Goal: Task Accomplishment & Management: Use online tool/utility

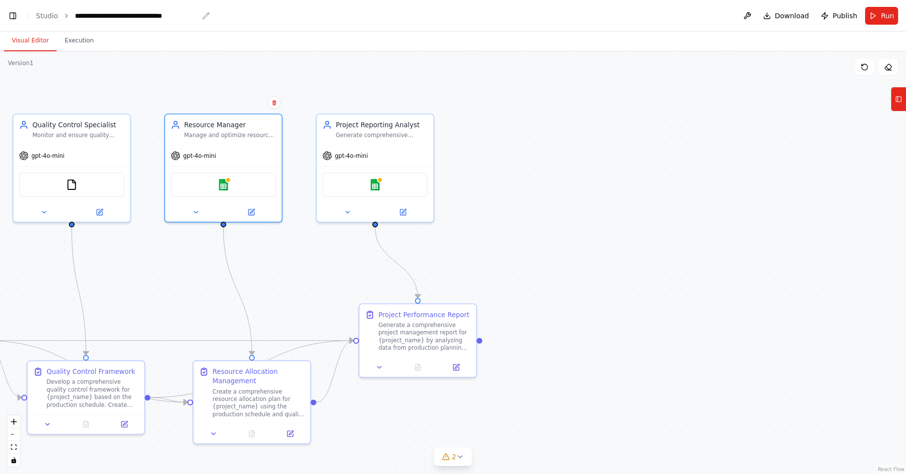
scroll to position [1975, 0]
click at [19, 19] on button "Toggle Left Sidebar" at bounding box center [13, 16] width 14 height 14
click at [29, 38] on button "Visual Editor" at bounding box center [30, 41] width 53 height 21
click at [9, 18] on button "Toggle Left Sidebar" at bounding box center [13, 16] width 14 height 14
click at [37, 15] on link "Studio" at bounding box center [47, 16] width 22 height 8
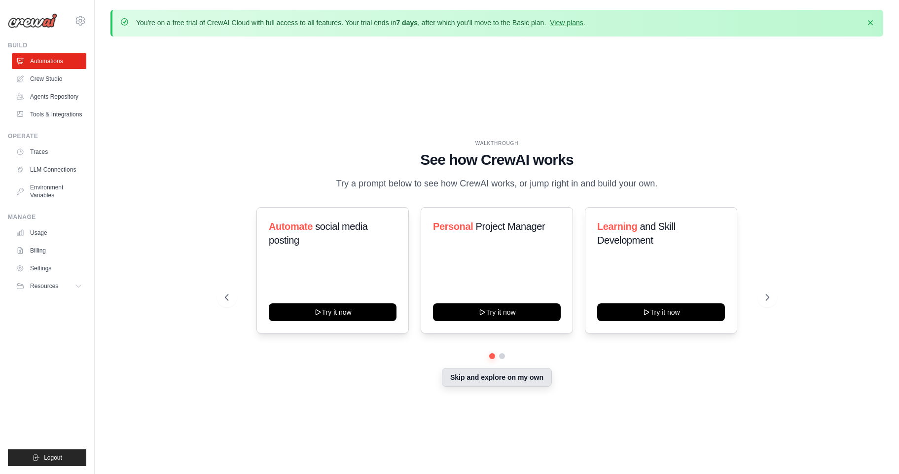
click at [500, 379] on button "Skip and explore on my own" at bounding box center [497, 377] width 110 height 19
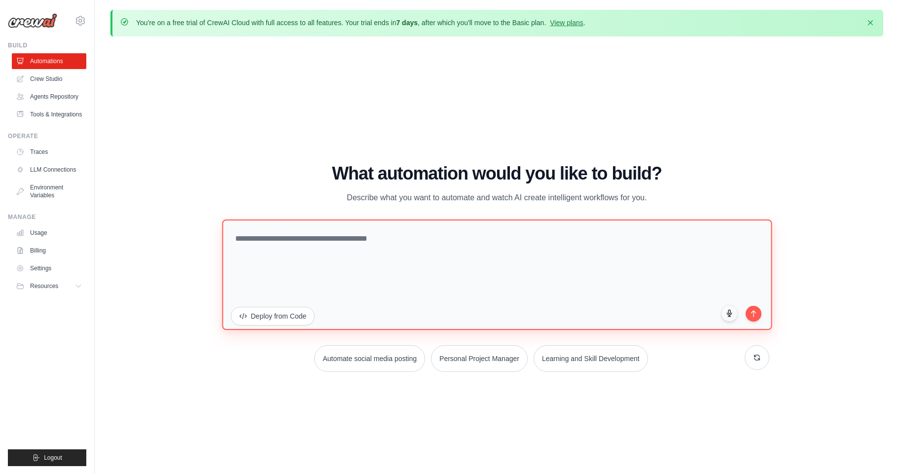
click at [459, 309] on textarea at bounding box center [497, 274] width 550 height 110
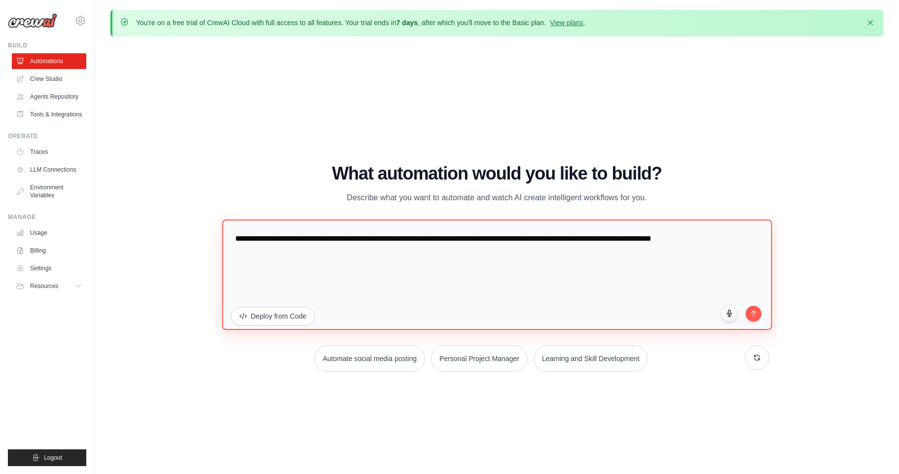
click at [252, 251] on textarea "**********" at bounding box center [497, 274] width 550 height 110
click at [283, 249] on textarea "**********" at bounding box center [497, 274] width 550 height 110
click at [616, 239] on textarea "**********" at bounding box center [497, 274] width 550 height 110
click at [739, 238] on textarea "**********" at bounding box center [497, 274] width 550 height 110
click at [257, 251] on textarea "**********" at bounding box center [497, 274] width 550 height 110
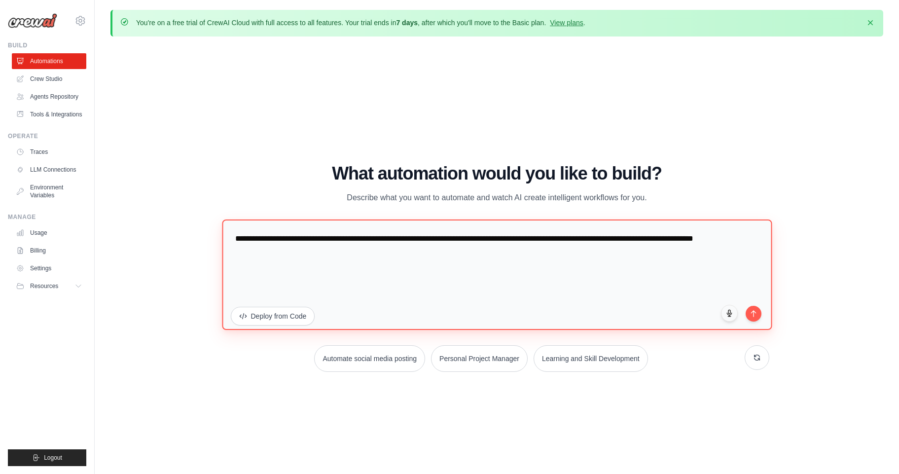
click at [309, 254] on textarea "**********" at bounding box center [497, 274] width 550 height 110
type textarea "**********"
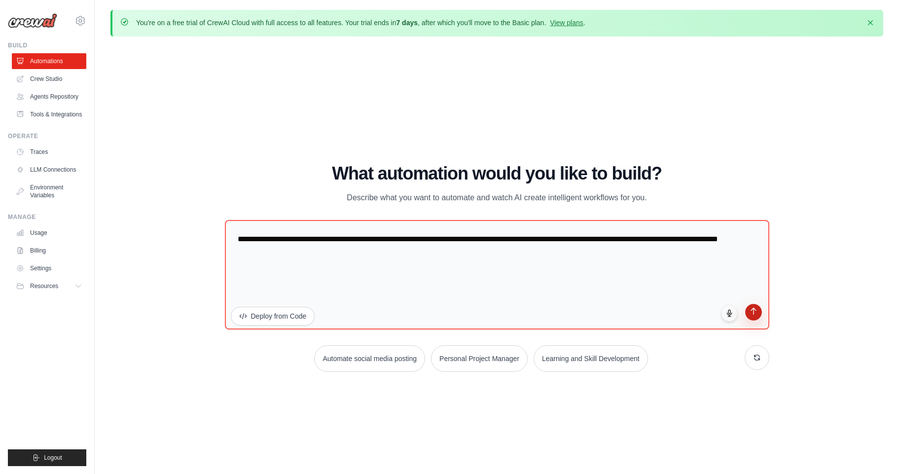
click at [754, 310] on icon "submit" at bounding box center [753, 311] width 8 height 8
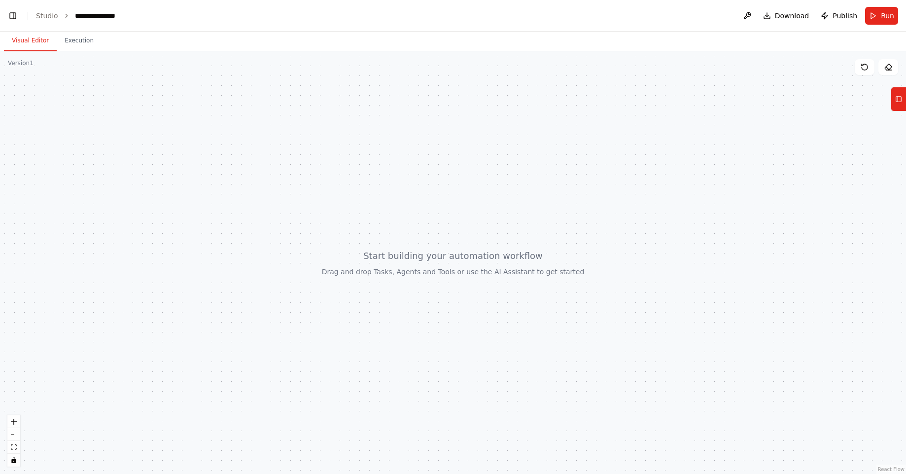
scroll to position [0, 12]
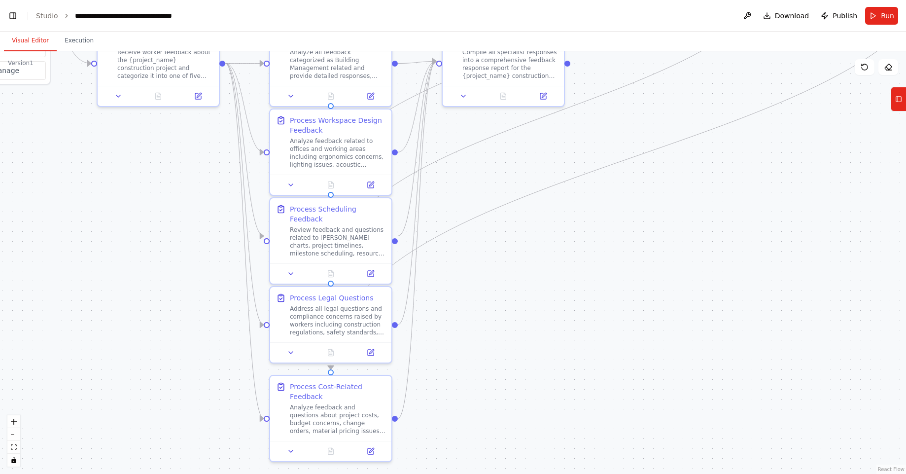
drag, startPoint x: 876, startPoint y: 310, endPoint x: 776, endPoint y: 32, distance: 295.7
click at [776, 32] on div "Visual Editor Execution Version 1 Show Tools Hide Agents .deletable-edge-delete…" at bounding box center [453, 253] width 906 height 442
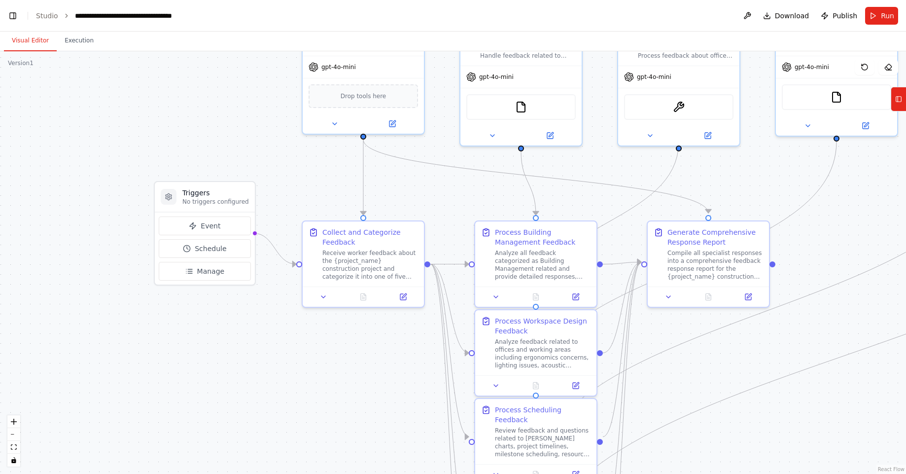
drag, startPoint x: 625, startPoint y: 225, endPoint x: 842, endPoint y: 438, distance: 304.0
click at [842, 438] on div ".deletable-edge-delete-btn { width: 20px; height: 20px; border: 0px solid #ffff…" at bounding box center [453, 262] width 906 height 423
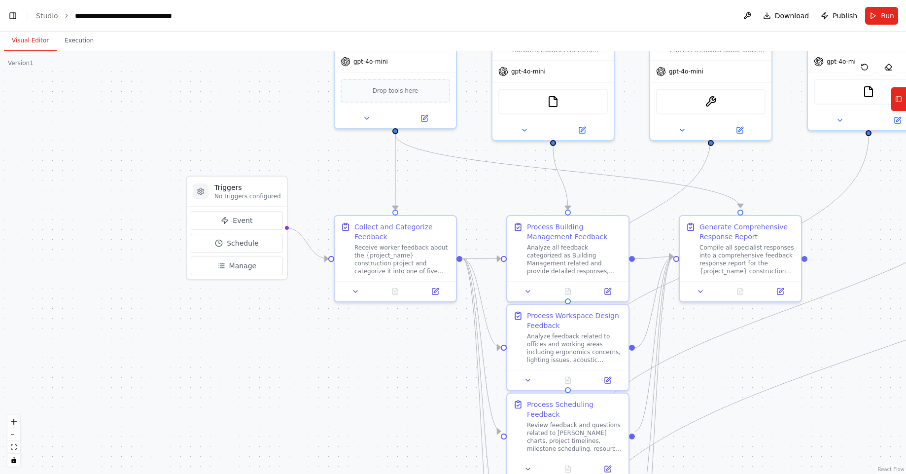
drag, startPoint x: 620, startPoint y: 189, endPoint x: 638, endPoint y: 159, distance: 34.5
click at [638, 159] on div ".deletable-edge-delete-btn { width: 20px; height: 20px; border: 0px solid #ffff…" at bounding box center [453, 262] width 906 height 423
click at [257, 216] on button "Event" at bounding box center [237, 220] width 92 height 19
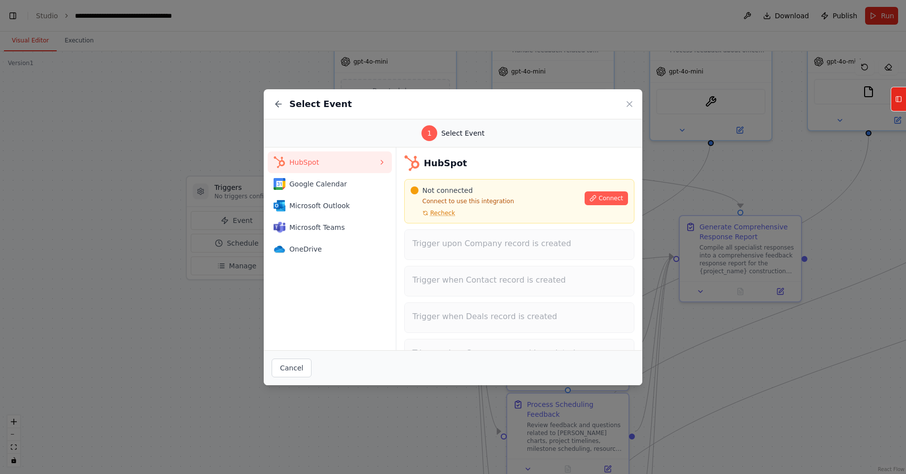
click at [64, 216] on div "Select Event 1 Select Event HubSpot Google Calendar Microsoft Outlook Microsoft…" at bounding box center [453, 237] width 906 height 474
click at [628, 102] on icon at bounding box center [629, 104] width 5 height 5
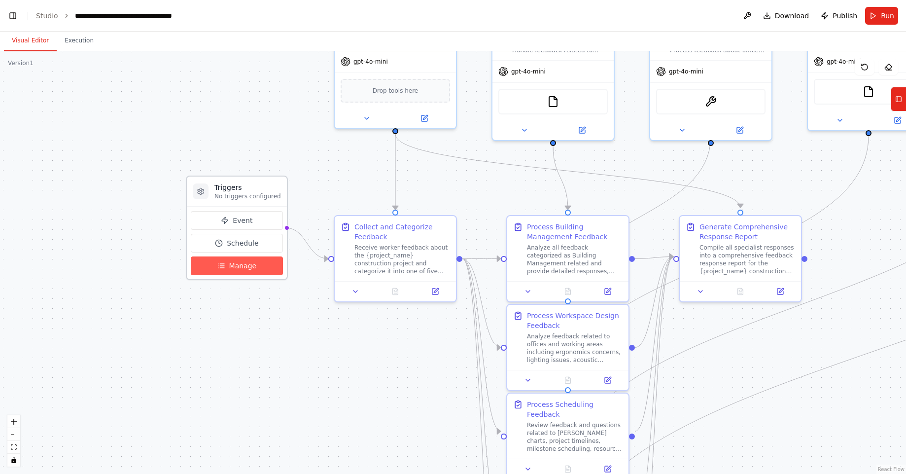
click at [249, 267] on span "Manage" at bounding box center [243, 266] width 28 height 10
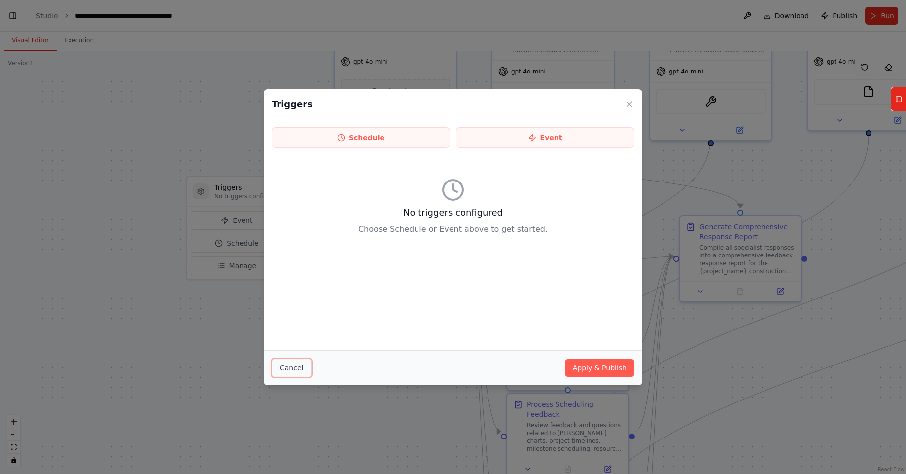
click at [292, 364] on button "Cancel" at bounding box center [292, 367] width 40 height 19
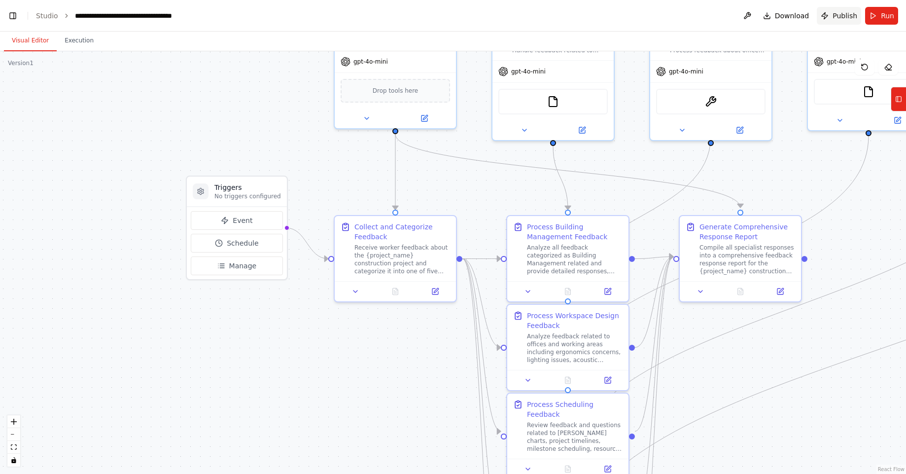
click at [843, 16] on span "Publish" at bounding box center [845, 16] width 25 height 10
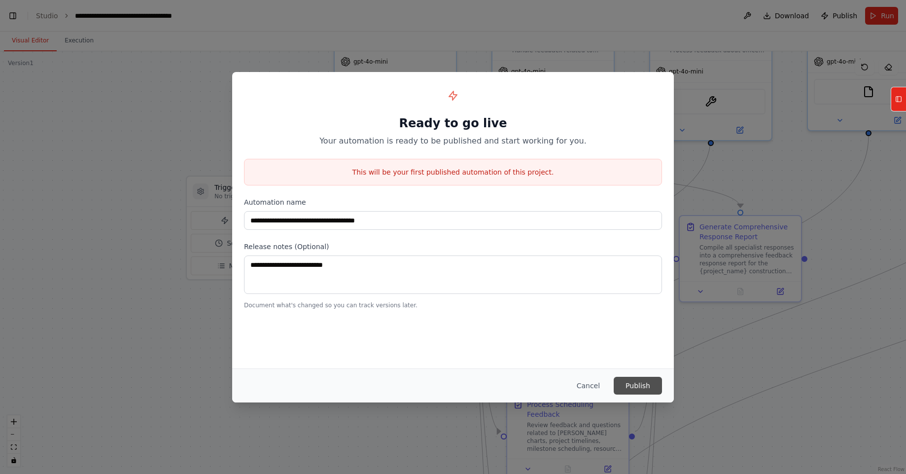
click at [639, 382] on button "Publish" at bounding box center [638, 386] width 48 height 18
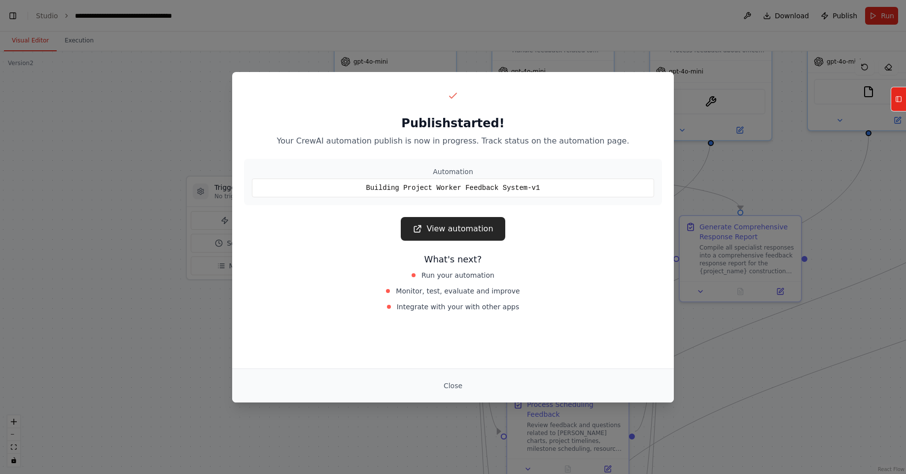
click at [713, 382] on div "Publish started! Your CrewAI automation publish is now in progress. Track statu…" at bounding box center [453, 237] width 906 height 474
click at [453, 382] on button "Close" at bounding box center [453, 386] width 35 height 18
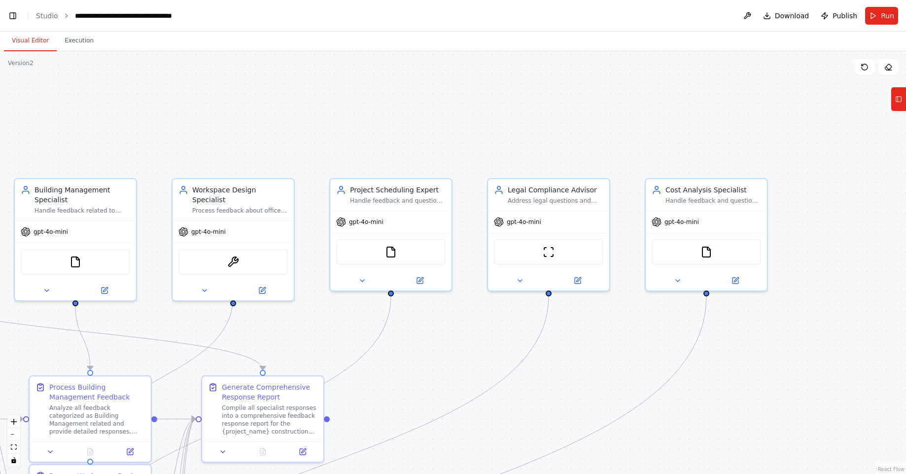
drag, startPoint x: 864, startPoint y: 204, endPoint x: 388, endPoint y: 373, distance: 505.0
click at [388, 373] on div ".deletable-edge-delete-btn { width: 20px; height: 20px; border: 0px solid #ffff…" at bounding box center [453, 262] width 906 height 423
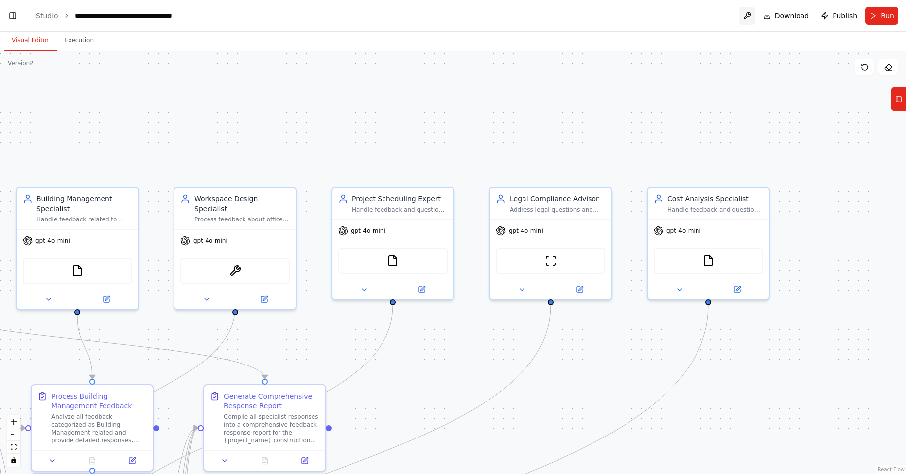
click at [754, 19] on button at bounding box center [748, 16] width 16 height 18
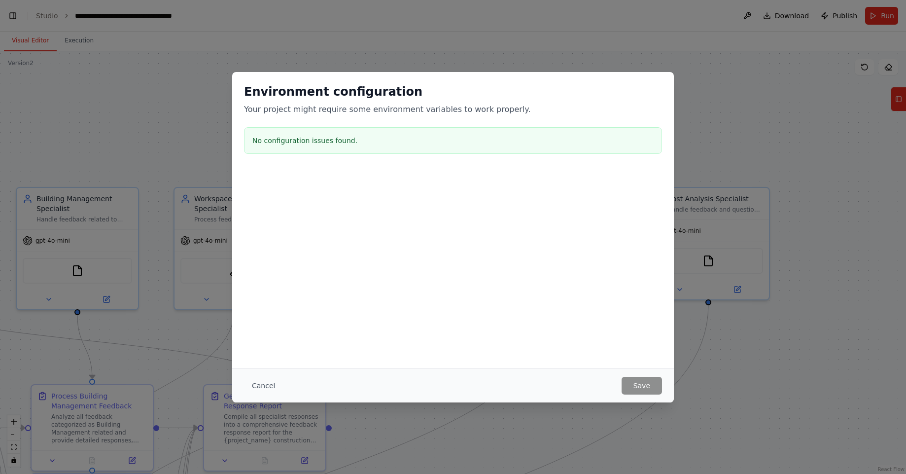
click at [730, 120] on div "Environment configuration Your project might require some environment variables…" at bounding box center [453, 237] width 906 height 474
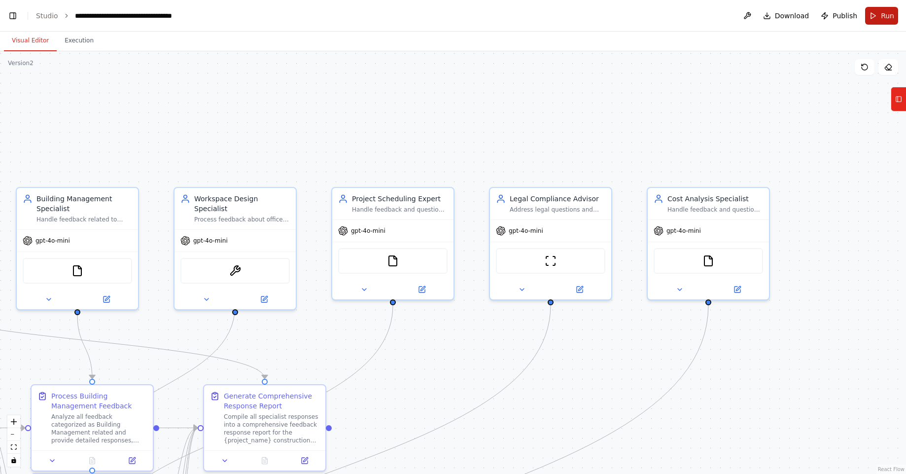
click at [876, 21] on button "Run" at bounding box center [881, 16] width 33 height 18
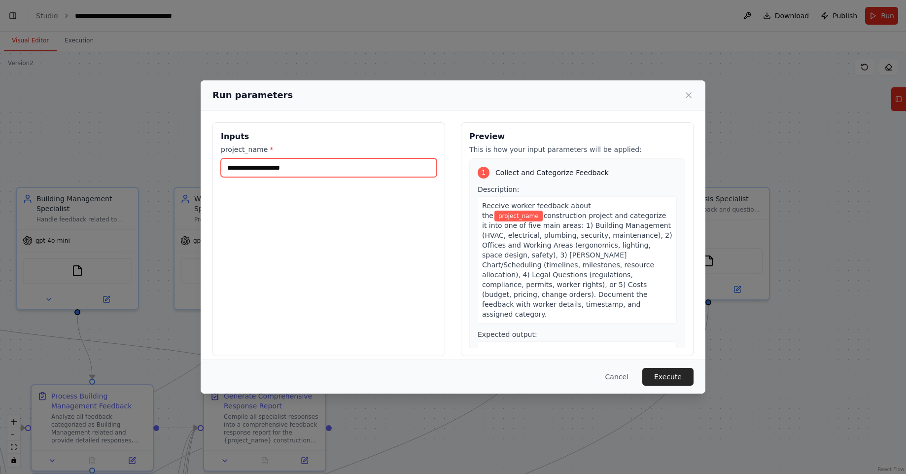
click at [370, 169] on input "project_name *" at bounding box center [329, 167] width 216 height 19
type input "**********"
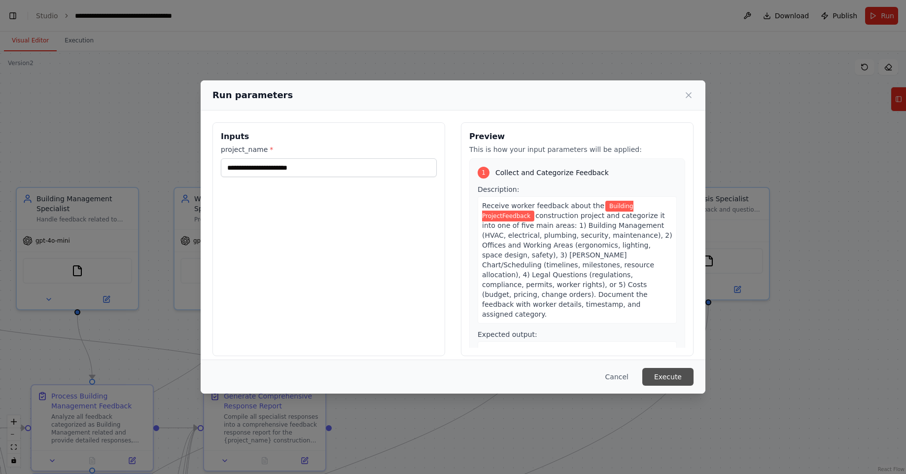
click at [664, 376] on button "Execute" at bounding box center [667, 377] width 51 height 18
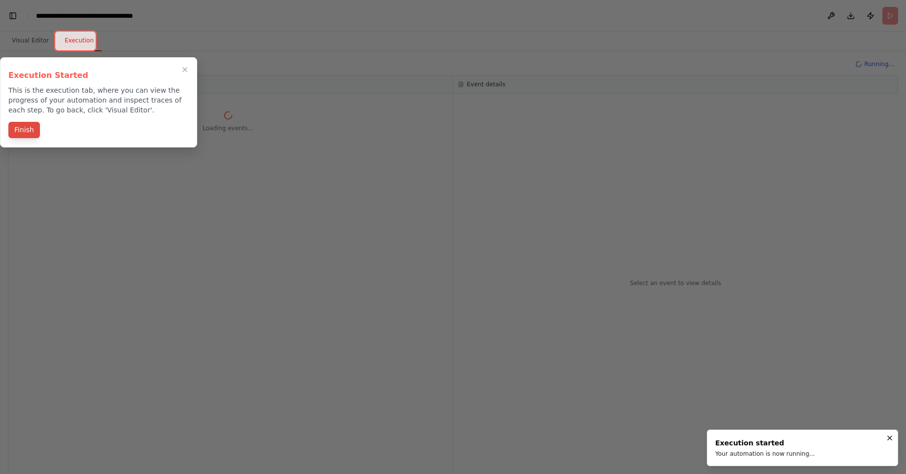
click at [20, 128] on button "Finish" at bounding box center [24, 130] width 32 height 16
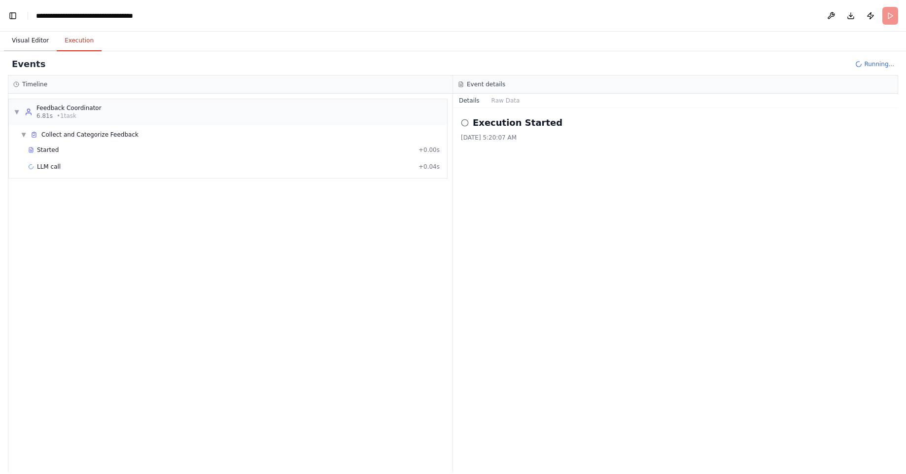
click at [36, 41] on button "Visual Editor" at bounding box center [30, 41] width 53 height 21
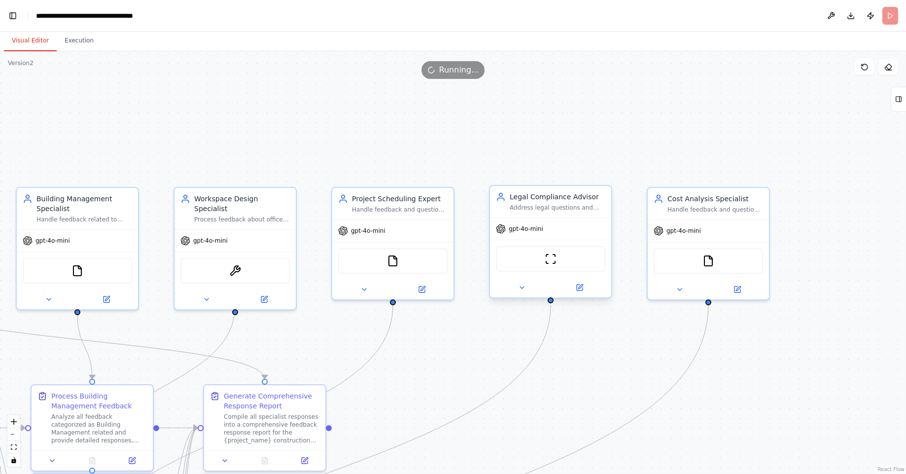
click at [527, 227] on span "gpt-4o-mini" at bounding box center [526, 229] width 35 height 8
click at [898, 104] on icon at bounding box center [898, 99] width 7 height 16
click at [897, 106] on icon at bounding box center [898, 99] width 7 height 16
click at [861, 151] on div ".deletable-edge-delete-btn { width: 20px; height: 20px; border: 0px solid #ffff…" at bounding box center [453, 262] width 906 height 423
click at [901, 101] on rect at bounding box center [898, 99] width 5 height 5
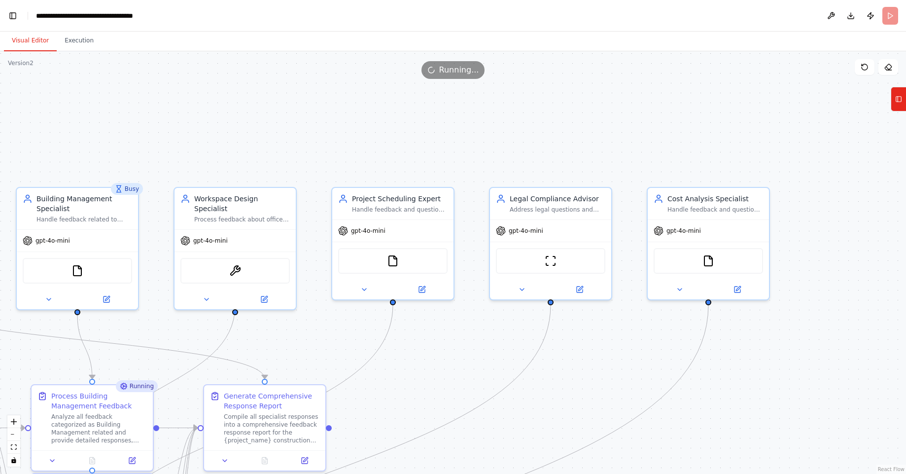
click at [901, 149] on div ".deletable-edge-delete-btn { width: 20px; height: 20px; border: 0px solid #ffff…" at bounding box center [453, 262] width 906 height 423
drag, startPoint x: 902, startPoint y: 96, endPoint x: 847, endPoint y: 109, distance: 56.9
click at [847, 109] on div "Feedback Chatbot for Workers on a Building project. The Questions should have a…" at bounding box center [453, 237] width 906 height 474
click at [729, 206] on div "Handle feedback and questions about project costs, budget concerns, change orde…" at bounding box center [716, 208] width 96 height 8
click at [736, 287] on icon at bounding box center [738, 288] width 6 height 6
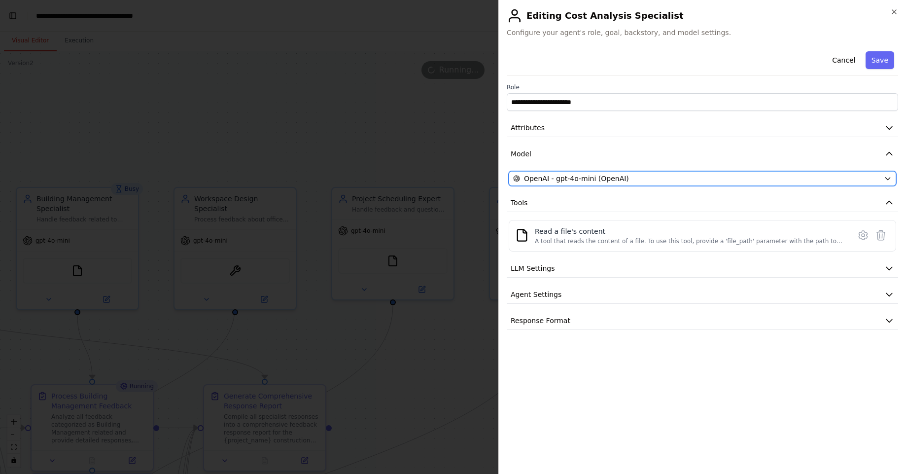
click at [660, 182] on div "OpenAI - gpt-4o-mini (OpenAI)" at bounding box center [696, 179] width 367 height 10
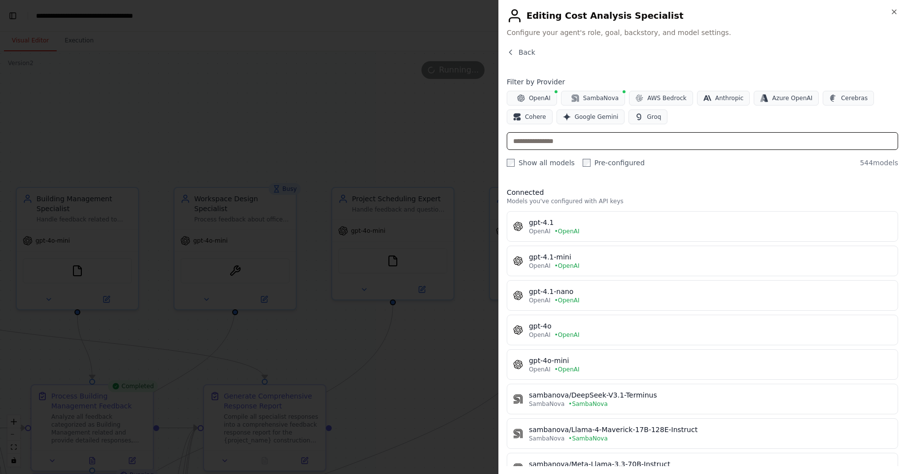
click at [648, 142] on input "text" at bounding box center [703, 141] width 392 height 18
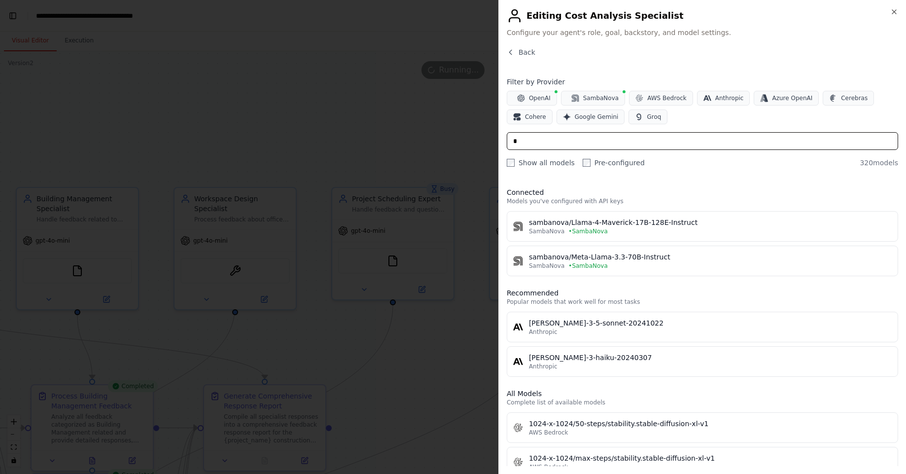
type input "*"
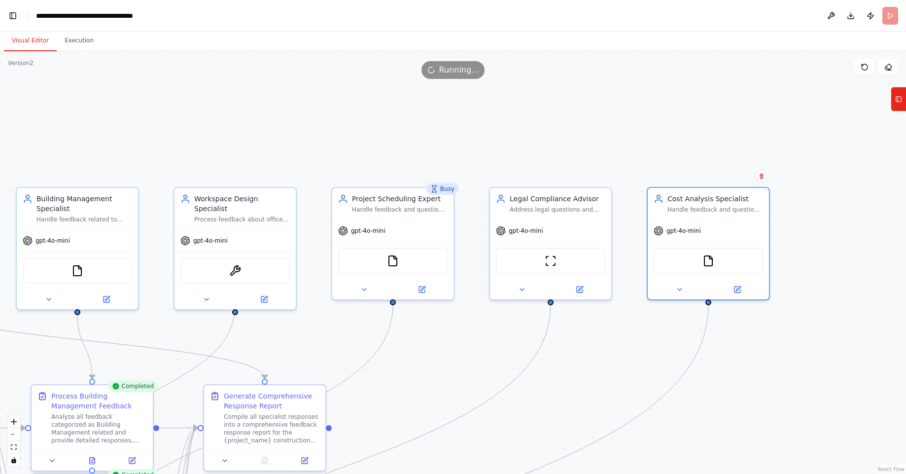
drag, startPoint x: 906, startPoint y: 187, endPoint x: 905, endPoint y: 229, distance: 41.4
click at [905, 229] on button "Toggle Sidebar" at bounding box center [906, 262] width 8 height 423
click at [575, 261] on div "ScrapeWebsiteTool" at bounding box center [550, 259] width 109 height 26
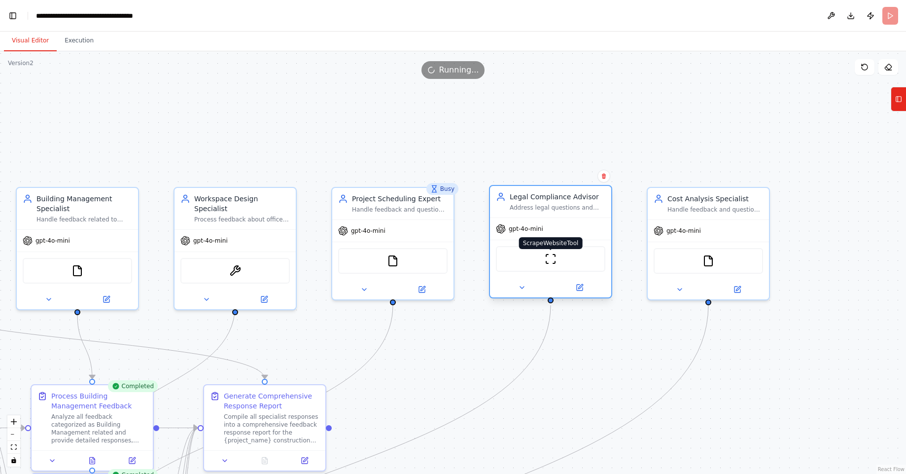
click at [548, 258] on img at bounding box center [551, 259] width 12 height 12
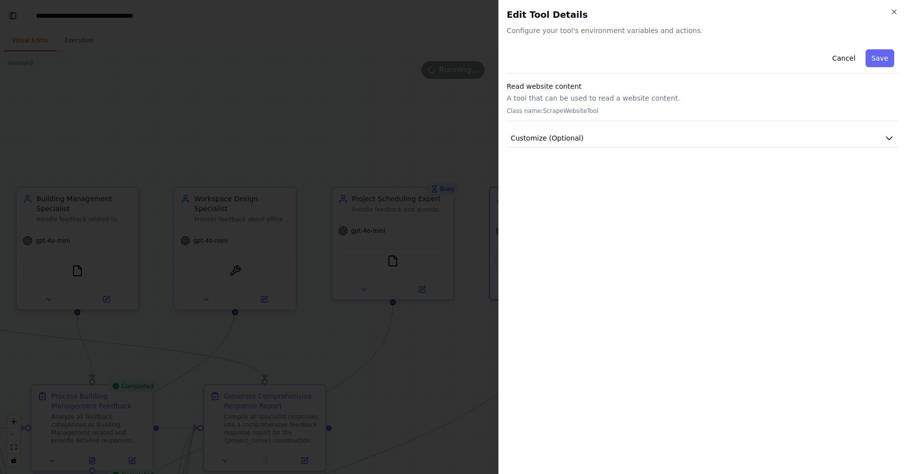
click at [752, 93] on div "Read website content A tool that can be used to read a website content. Class n…" at bounding box center [703, 101] width 392 height 40
click at [559, 107] on p "Class name: ScrapeWebsiteTool" at bounding box center [703, 111] width 392 height 8
click at [608, 144] on button "Customize (Optional)" at bounding box center [703, 138] width 392 height 18
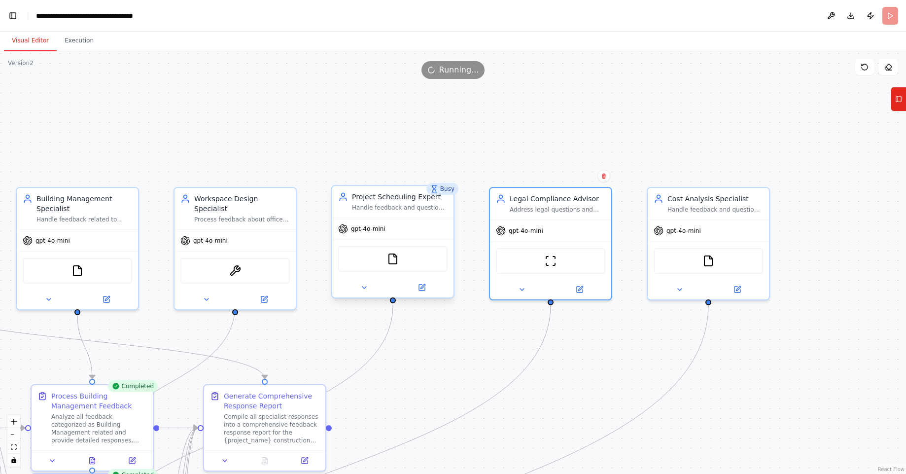
click at [385, 257] on div "FileReadTool" at bounding box center [392, 259] width 109 height 26
click at [238, 234] on div "gpt-4o-mini" at bounding box center [235, 239] width 121 height 22
click at [78, 47] on button "Execution" at bounding box center [79, 41] width 45 height 21
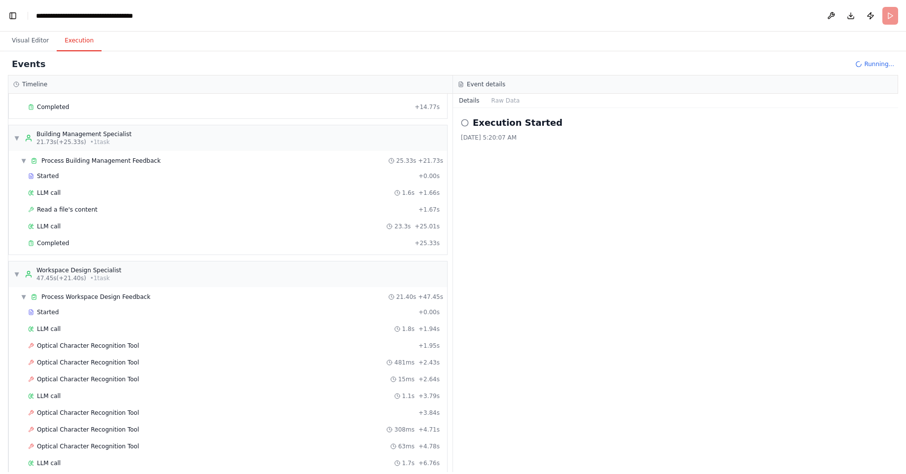
scroll to position [0, 0]
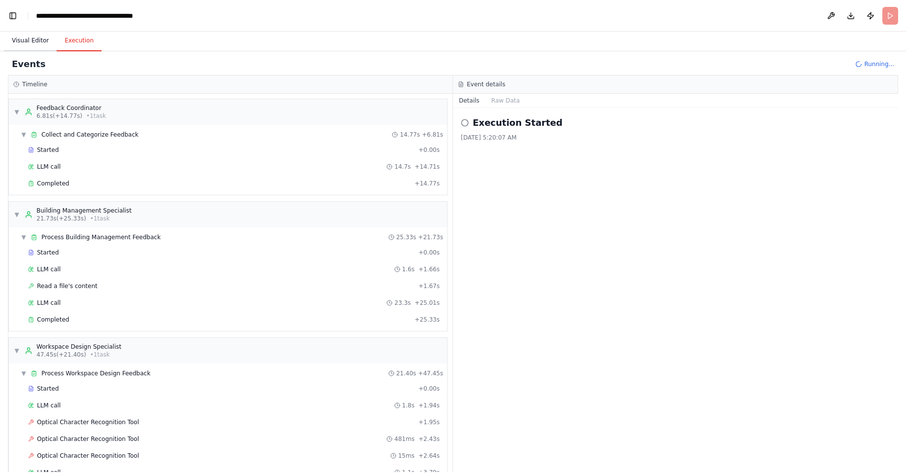
click at [36, 35] on button "Visual Editor" at bounding box center [30, 41] width 53 height 21
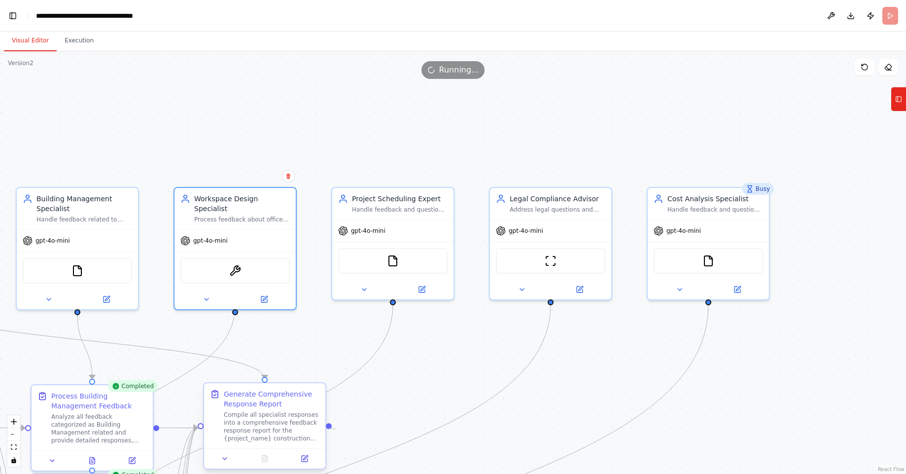
click at [330, 428] on div at bounding box center [329, 426] width 6 height 6
click at [827, 14] on button at bounding box center [831, 16] width 16 height 18
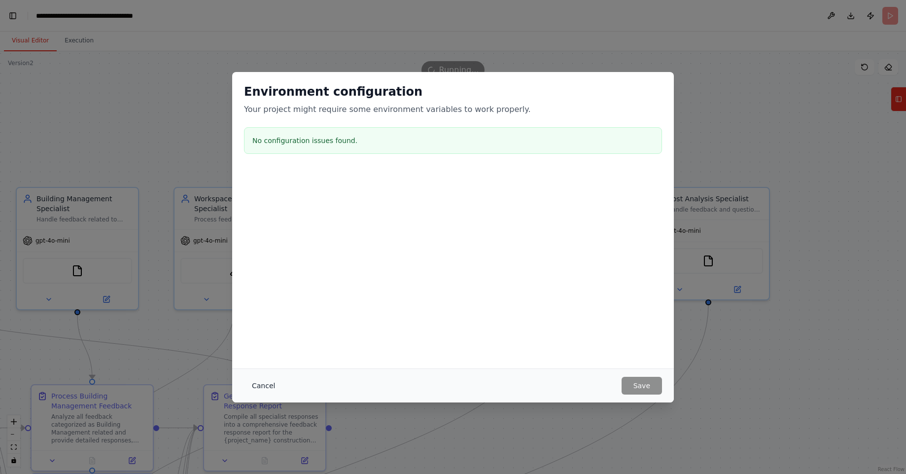
click at [267, 386] on button "Cancel" at bounding box center [263, 386] width 39 height 18
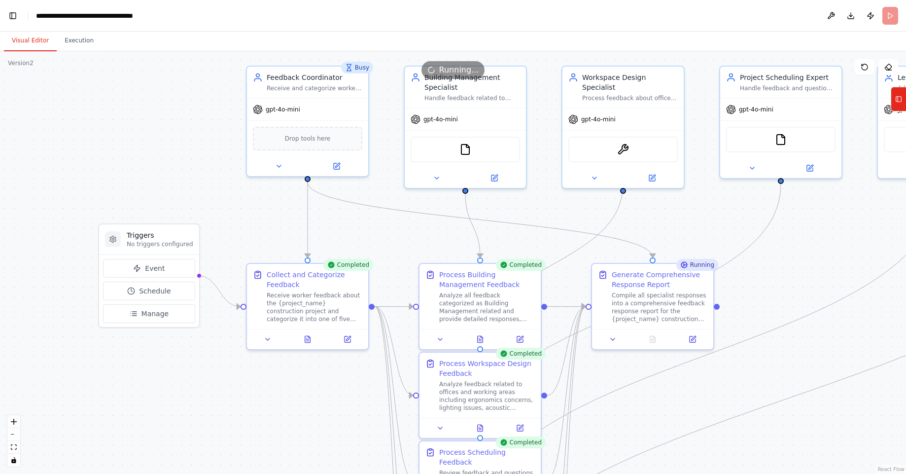
drag, startPoint x: 270, startPoint y: 341, endPoint x: 658, endPoint y: 220, distance: 406.6
click at [658, 220] on div ".deletable-edge-delete-btn { width: 20px; height: 20px; border: 0px solid #ffff…" at bounding box center [453, 262] width 906 height 423
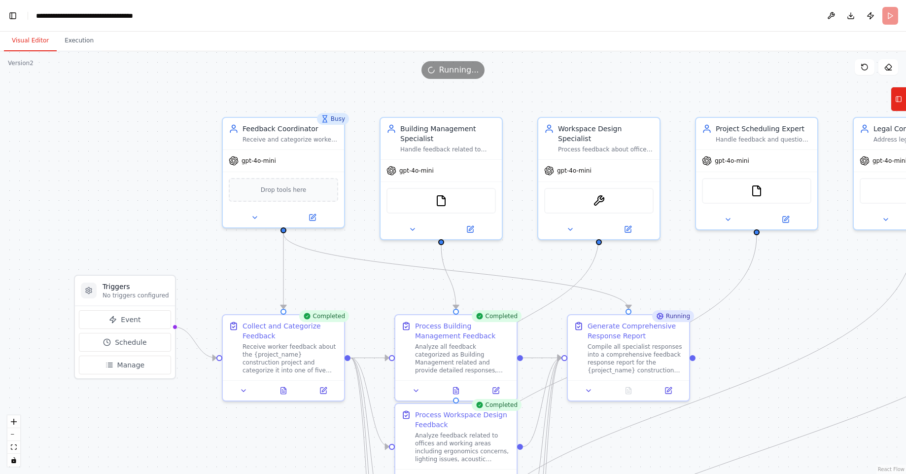
drag, startPoint x: 584, startPoint y: 201, endPoint x: 560, endPoint y: 252, distance: 56.7
click at [560, 252] on div ".deletable-edge-delete-btn { width: 20px; height: 20px; border: 0px solid #ffff…" at bounding box center [453, 262] width 906 height 423
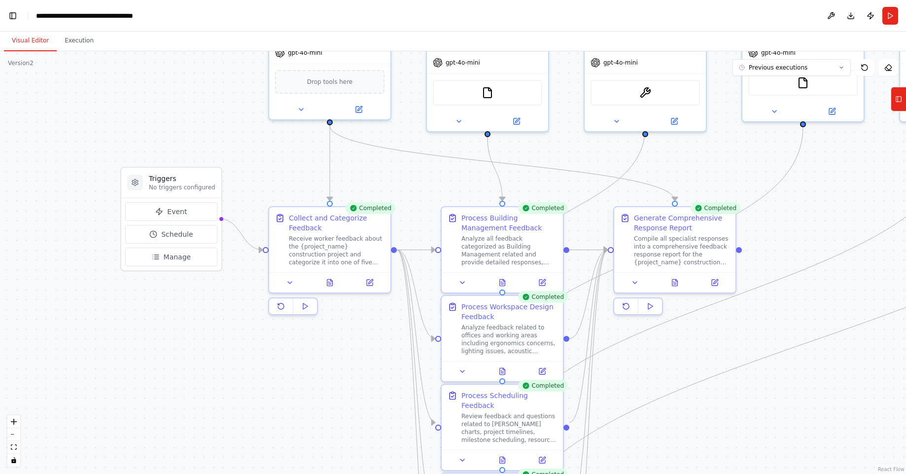
drag, startPoint x: 223, startPoint y: 459, endPoint x: 270, endPoint y: 351, distance: 117.5
click at [270, 351] on div ".deletable-edge-delete-btn { width: 20px; height: 20px; border: 0px solid #ffff…" at bounding box center [453, 262] width 906 height 423
click at [83, 39] on button "Execution" at bounding box center [79, 41] width 45 height 21
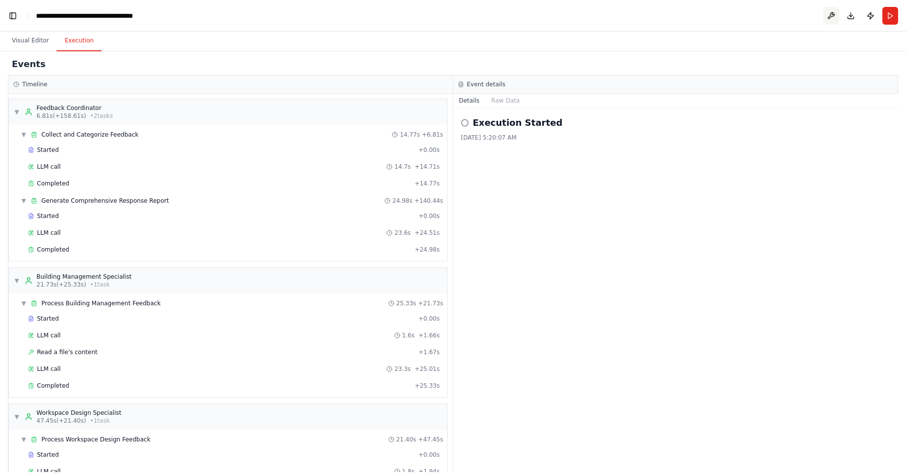
click at [828, 16] on button at bounding box center [831, 16] width 16 height 18
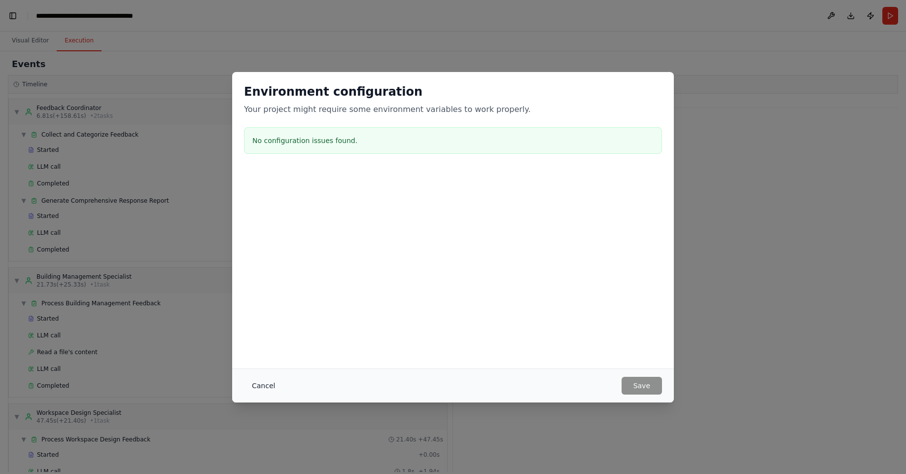
click at [262, 391] on button "Cancel" at bounding box center [263, 386] width 39 height 18
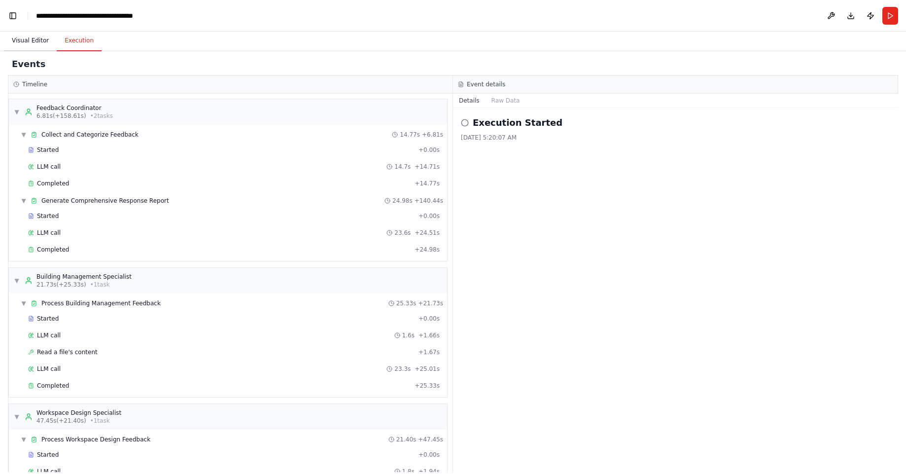
click at [40, 39] on button "Visual Editor" at bounding box center [30, 41] width 53 height 21
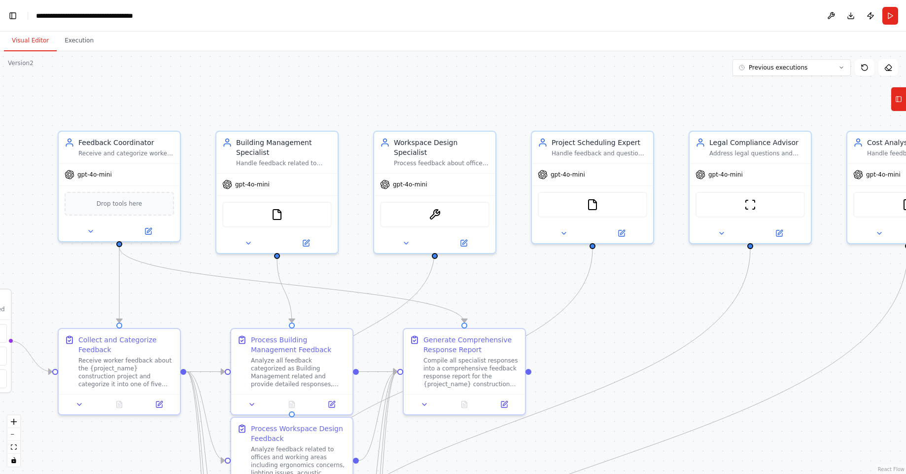
drag, startPoint x: 818, startPoint y: 202, endPoint x: 606, endPoint y: 324, distance: 244.1
click at [607, 324] on div ".deletable-edge-delete-btn { width: 20px; height: 20px; border: 0px solid #ffff…" at bounding box center [453, 262] width 906 height 423
click at [13, 421] on icon "zoom in" at bounding box center [14, 422] width 6 height 6
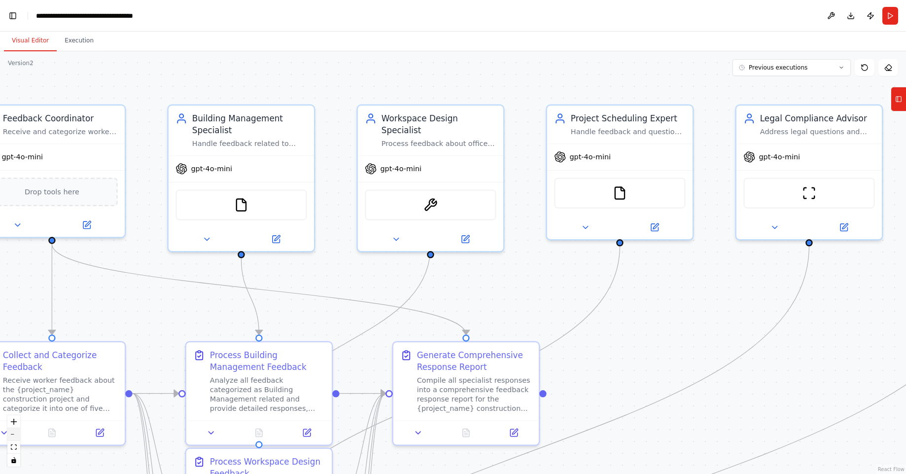
click at [12, 436] on button "zoom out" at bounding box center [13, 434] width 13 height 13
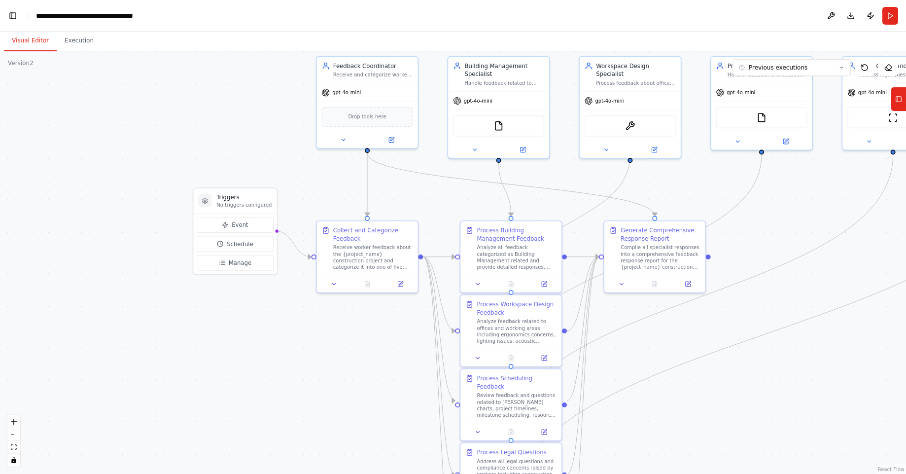
drag, startPoint x: 41, startPoint y: 422, endPoint x: 234, endPoint y: 325, distance: 215.7
click at [234, 325] on div ".deletable-edge-delete-btn { width: 20px; height: 20px; border: 0px solid #ffff…" at bounding box center [453, 262] width 906 height 423
click at [205, 201] on circle at bounding box center [204, 200] width 1 height 1
click at [185, 291] on div ".deletable-edge-delete-btn { width: 20px; height: 20px; border: 0px solid #ffff…" at bounding box center [453, 262] width 906 height 423
click at [869, 19] on button "Publish" at bounding box center [871, 16] width 16 height 18
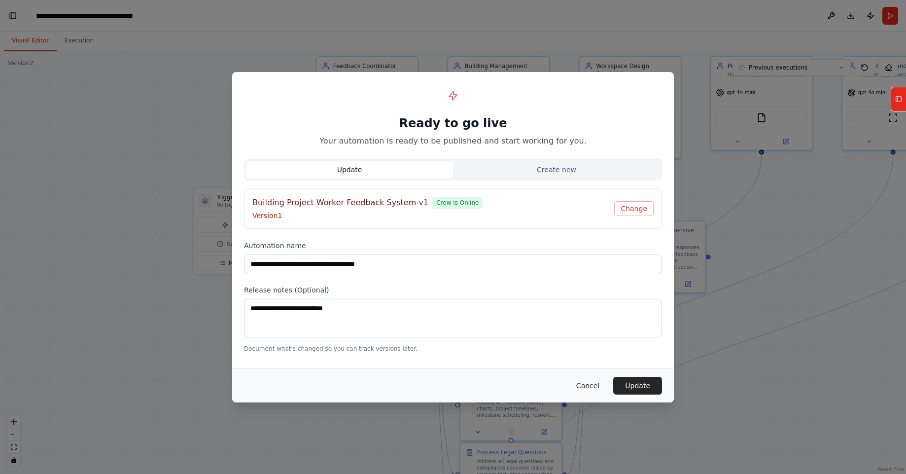
click at [588, 385] on button "Cancel" at bounding box center [588, 386] width 39 height 18
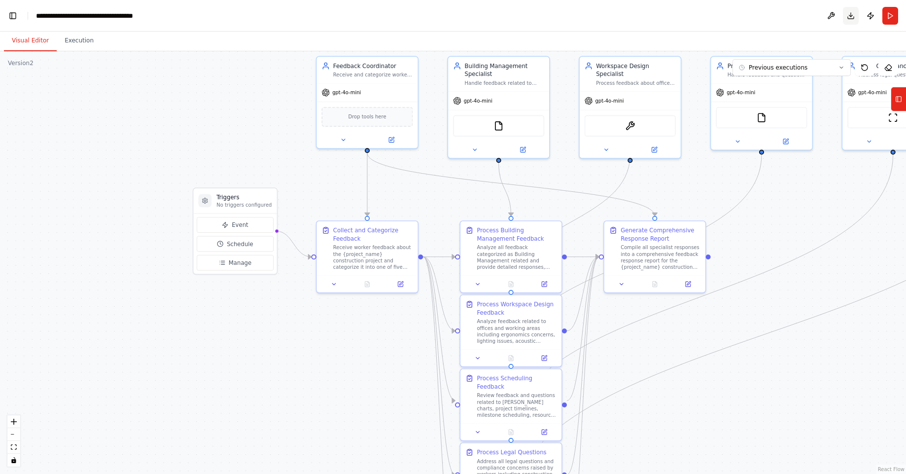
click at [850, 16] on button "Download" at bounding box center [851, 16] width 16 height 18
click at [364, 112] on span "Drop tools here" at bounding box center [367, 115] width 38 height 8
click at [357, 88] on span "gpt-4o-mini" at bounding box center [346, 91] width 29 height 6
click at [210, 99] on div ".deletable-edge-delete-btn { width: 20px; height: 20px; border: 0px solid #ffff…" at bounding box center [453, 262] width 906 height 423
click at [507, 115] on div "FileReadTool" at bounding box center [498, 123] width 91 height 21
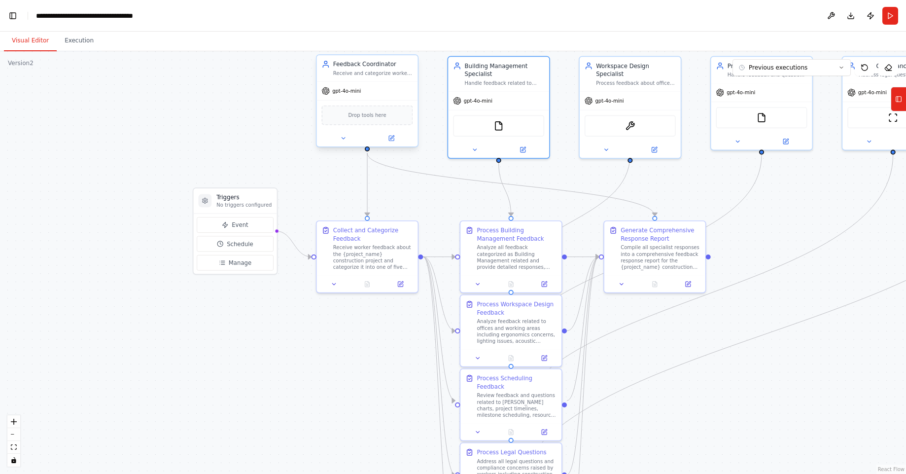
click at [392, 89] on div "gpt-4o-mini" at bounding box center [367, 91] width 101 height 18
click at [396, 86] on div "gpt-4o-mini" at bounding box center [367, 91] width 101 height 18
click at [508, 94] on div "gpt-4o-mini" at bounding box center [498, 99] width 101 height 18
click at [896, 10] on button "Run" at bounding box center [891, 16] width 16 height 18
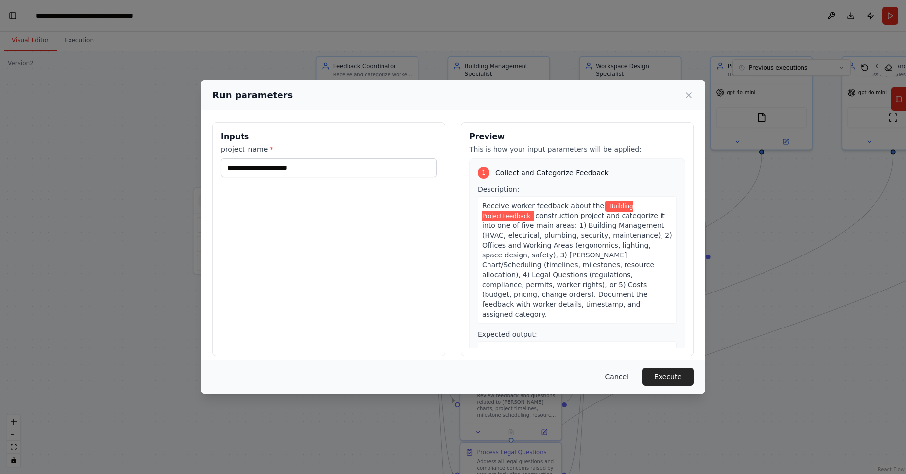
click at [614, 379] on button "Cancel" at bounding box center [617, 377] width 39 height 18
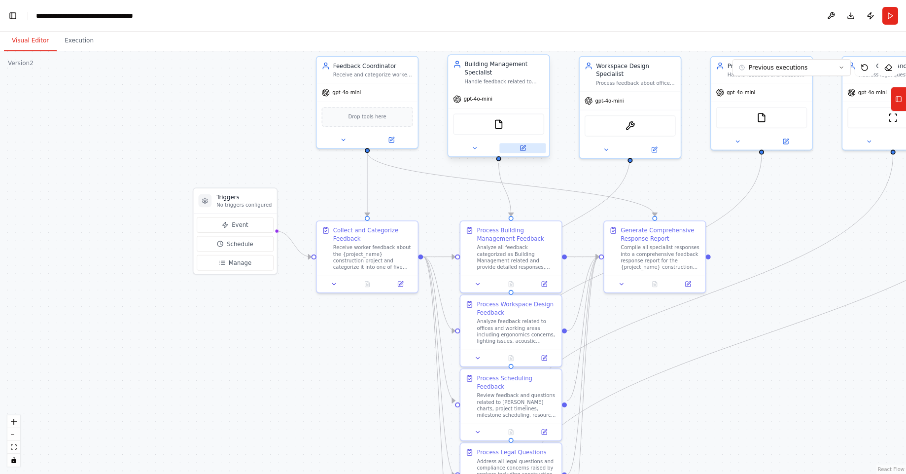
click at [519, 149] on button at bounding box center [522, 148] width 46 height 10
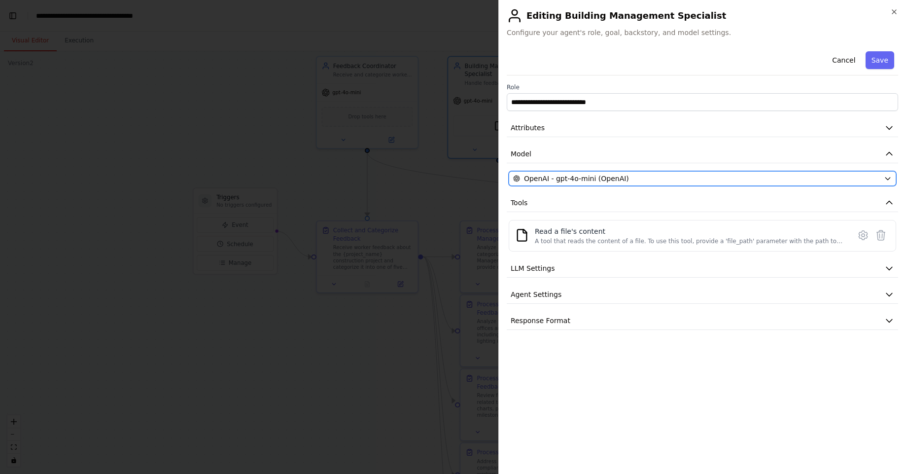
click at [592, 178] on span "OpenAI - gpt-4o-mini (OpenAI)" at bounding box center [576, 179] width 105 height 10
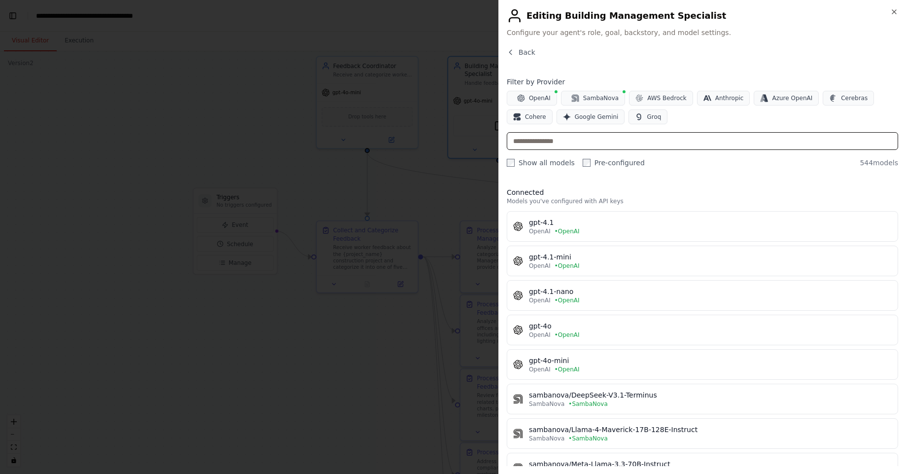
click at [605, 143] on input "text" at bounding box center [703, 141] width 392 height 18
type input "*"
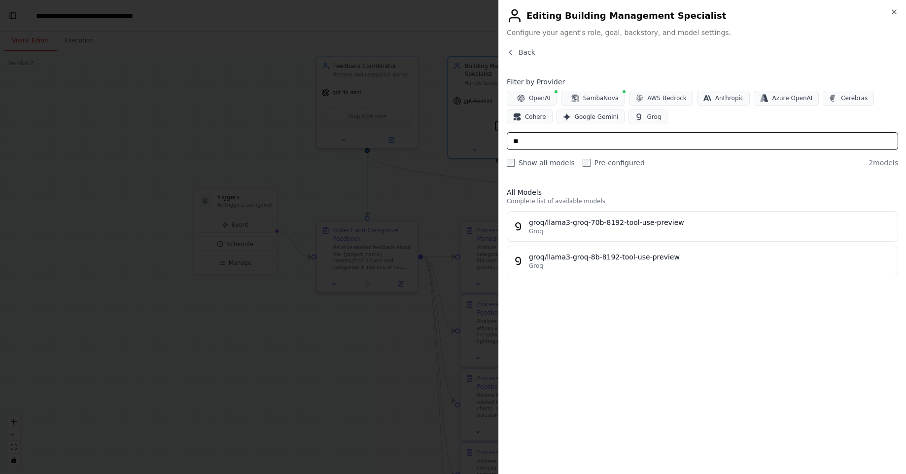
type input "*"
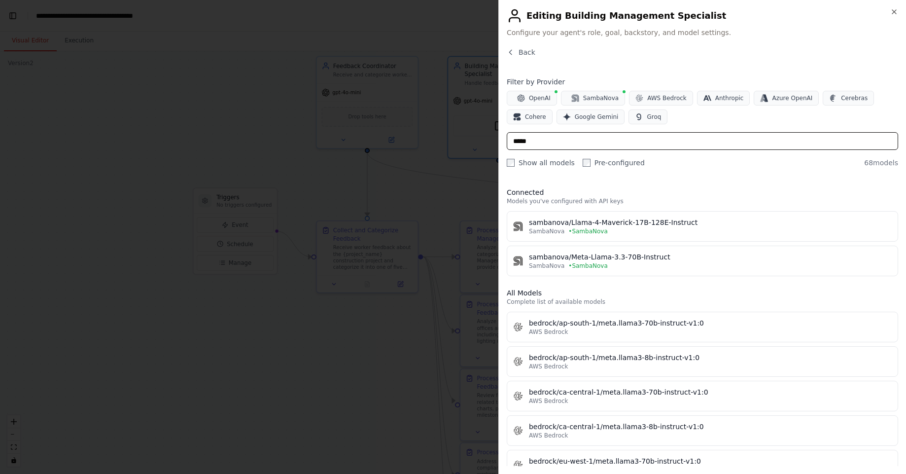
type input "*****"
